Goal: Task Accomplishment & Management: Use online tool/utility

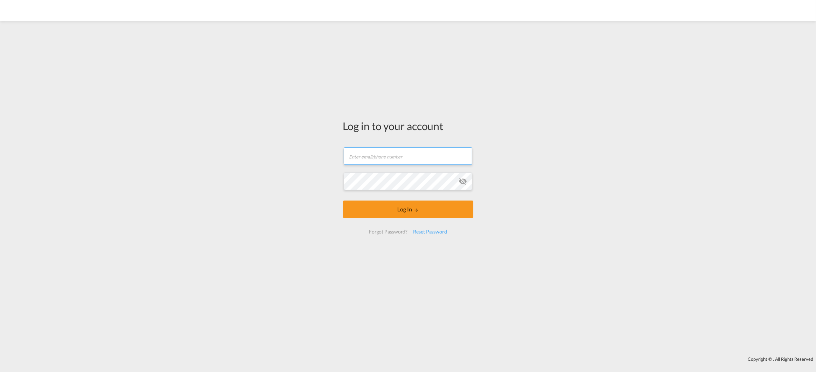
click at [415, 160] on input "text" at bounding box center [408, 156] width 129 height 18
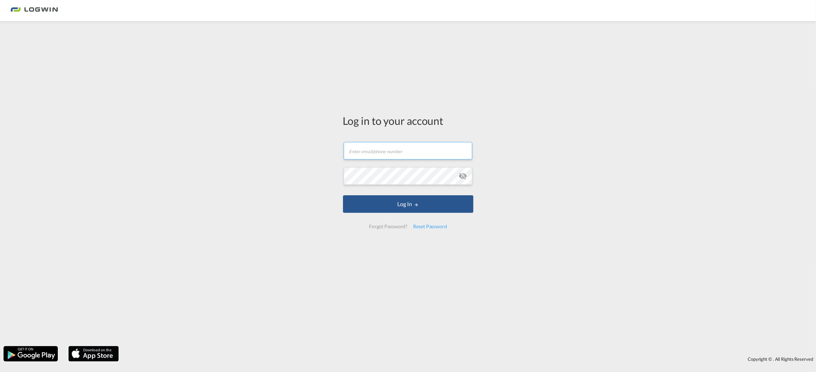
type input "[EMAIL_ADDRESS][PERSON_NAME][DOMAIN_NAME]"
click at [343, 195] on button "Log In" at bounding box center [408, 204] width 130 height 18
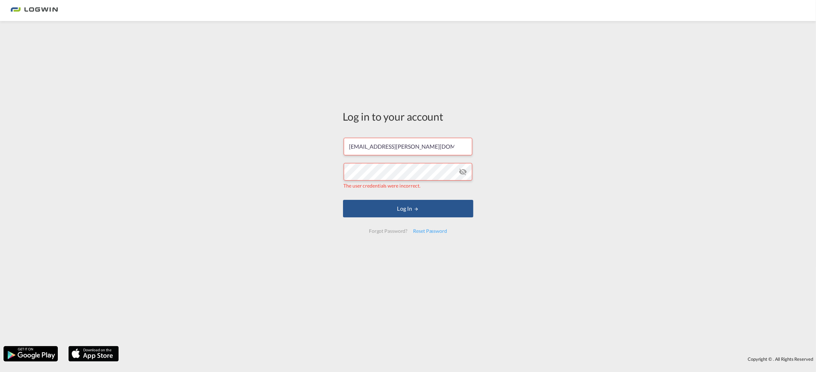
click at [461, 172] on md-icon "icon-eye-off" at bounding box center [463, 172] width 8 height 8
click at [343, 200] on button "Log In" at bounding box center [408, 209] width 130 height 18
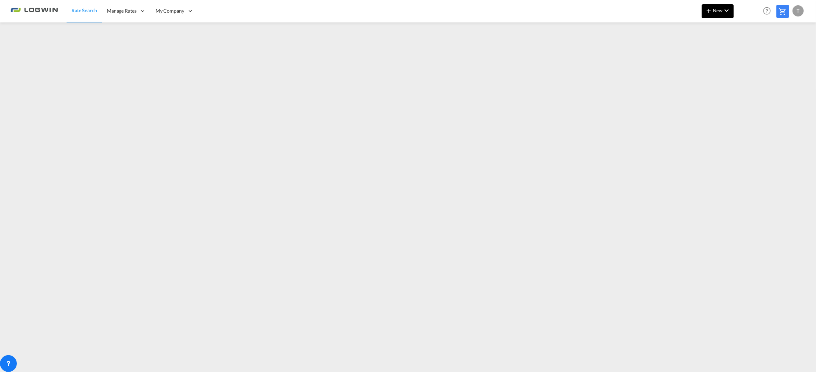
click at [732, 7] on button "New" at bounding box center [718, 11] width 32 height 14
click at [751, 51] on span "Ratesheet" at bounding box center [747, 53] width 8 height 14
